Goal: Find specific page/section: Find specific page/section

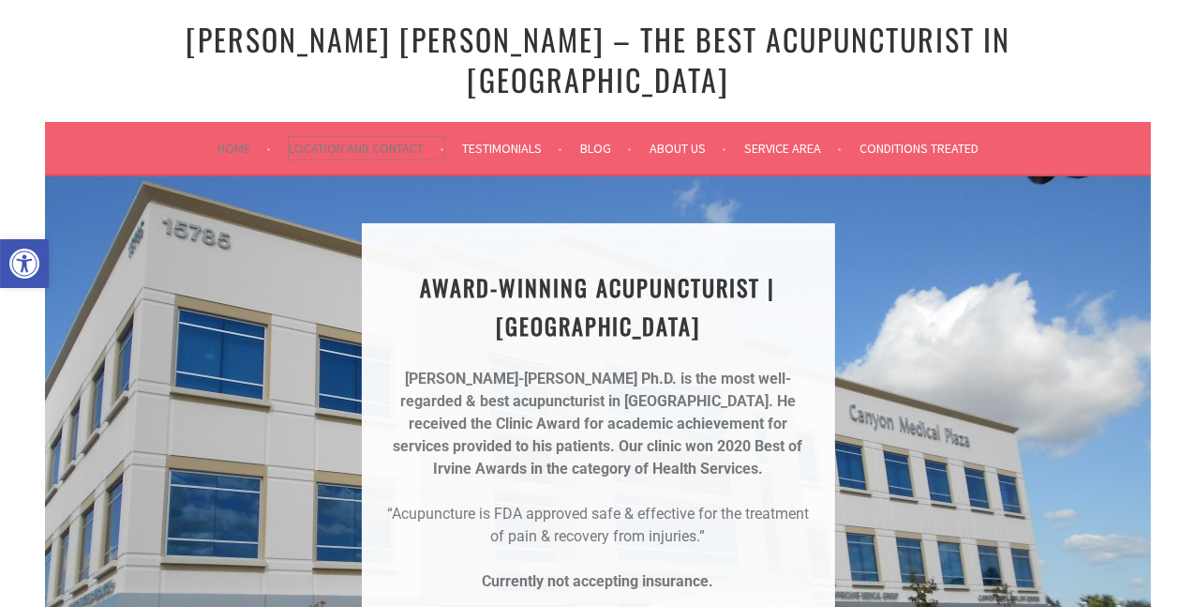
click at [367, 137] on link "Location and Contact" at bounding box center [367, 148] width 156 height 22
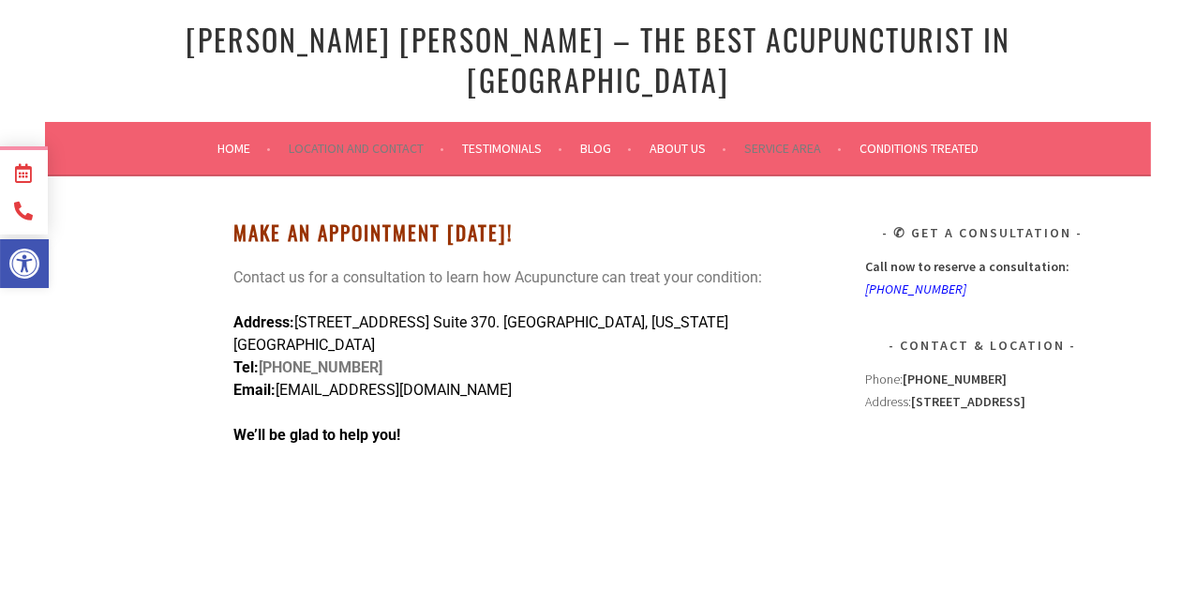
click at [206, 126] on ul "Home Location and Contact Testimonials Blog About Us Video Gallery Service Area…" at bounding box center [598, 148] width 1003 height 45
click at [226, 137] on link "Home" at bounding box center [243, 148] width 53 height 22
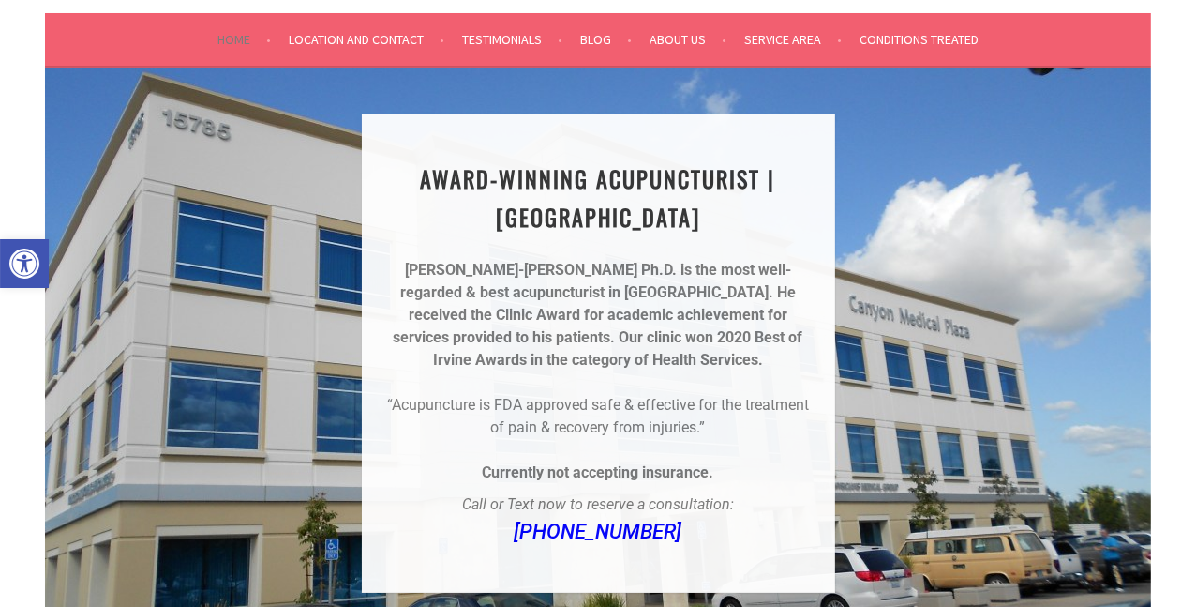
scroll to position [94, 0]
